Goal: Transaction & Acquisition: Purchase product/service

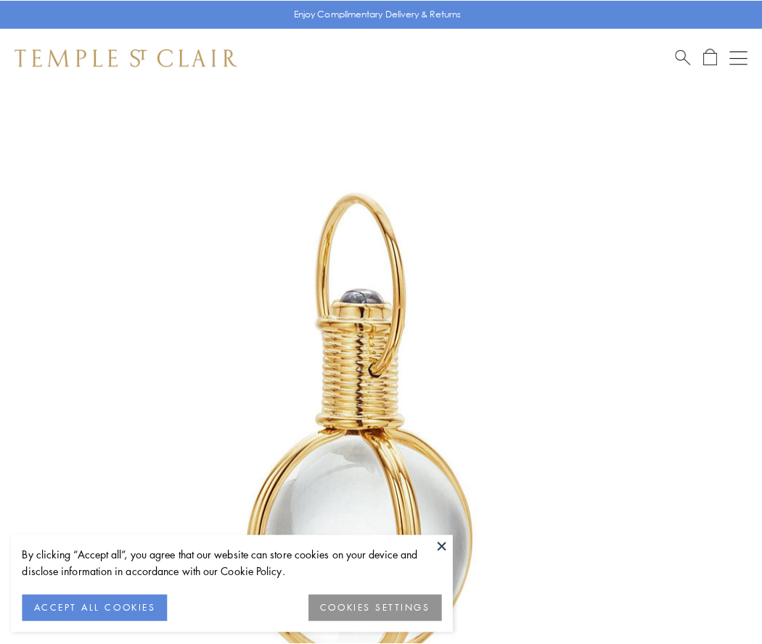
scroll to position [379, 0]
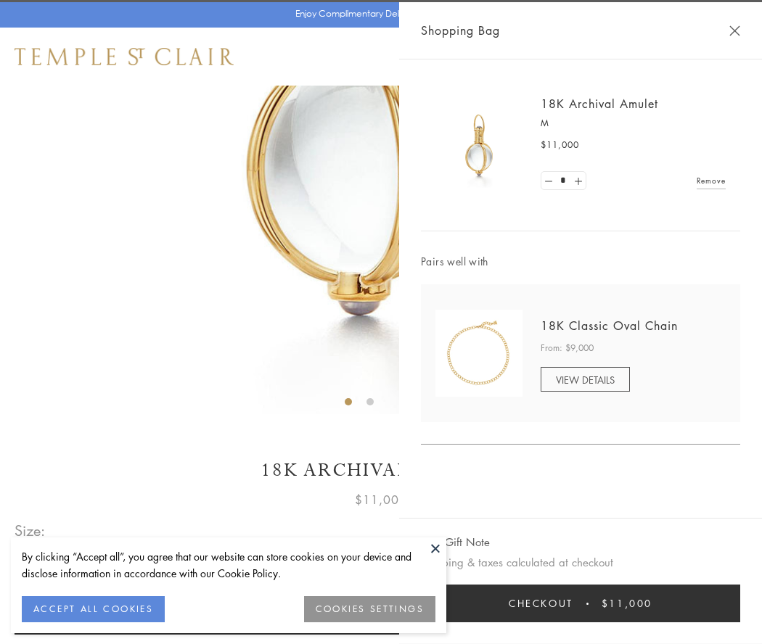
click at [580, 603] on button "Checkout $11,000" at bounding box center [580, 604] width 319 height 38
